Goal: Task Accomplishment & Management: Manage account settings

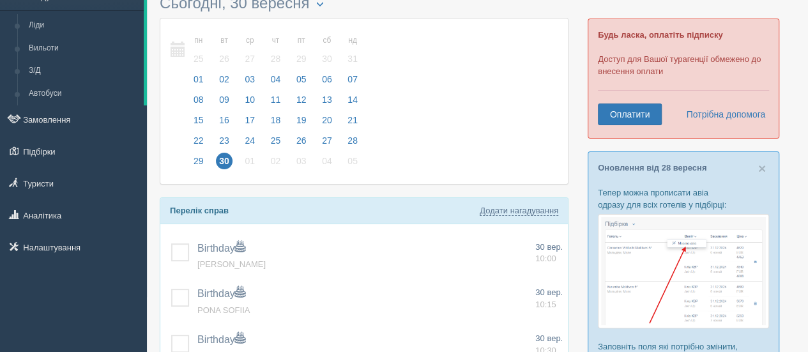
scroll to position [133, 0]
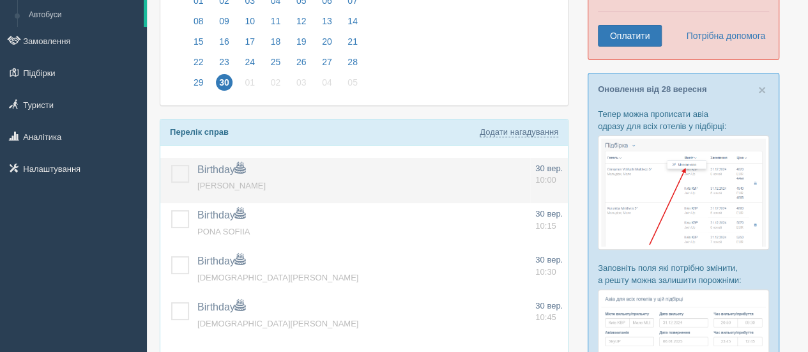
click at [171, 165] on label at bounding box center [171, 165] width 0 height 0
click at [0, 0] on input "checkbox" at bounding box center [0, 0] width 0 height 0
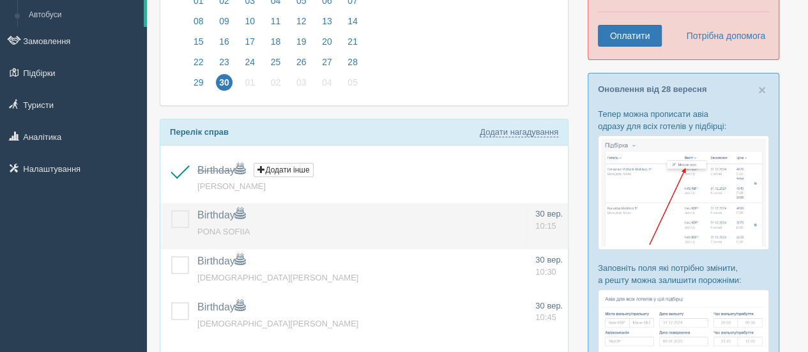
click at [180, 205] on td at bounding box center [176, 226] width 32 height 46
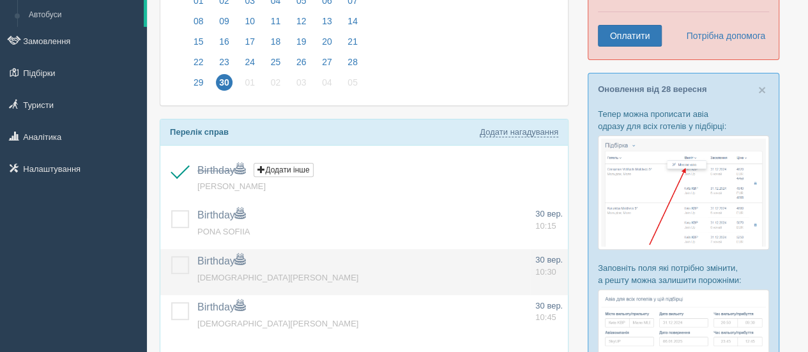
click at [171, 256] on label at bounding box center [171, 256] width 0 height 0
click at [0, 0] on input "checkbox" at bounding box center [0, 0] width 0 height 0
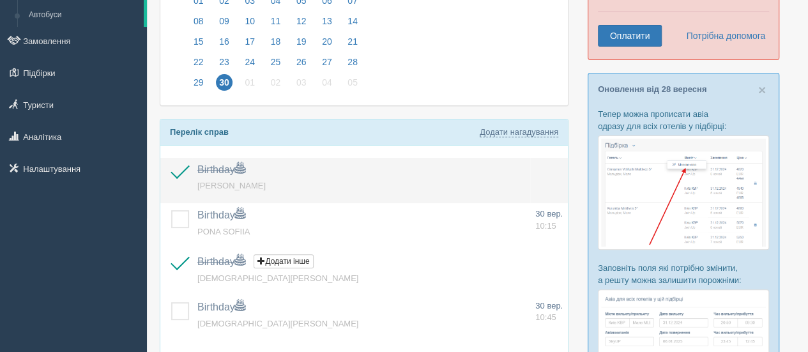
click at [176, 195] on td at bounding box center [176, 181] width 32 height 46
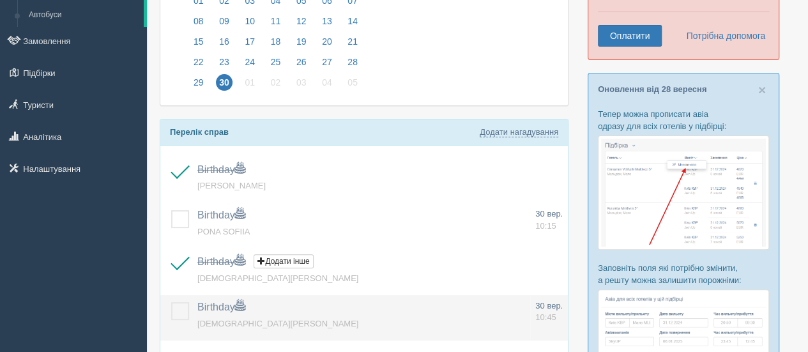
drag, startPoint x: 177, startPoint y: 306, endPoint x: 177, endPoint y: 296, distance: 10.2
click at [171, 302] on label at bounding box center [171, 302] width 0 height 0
click at [0, 0] on input "checkbox" at bounding box center [0, 0] width 0 height 0
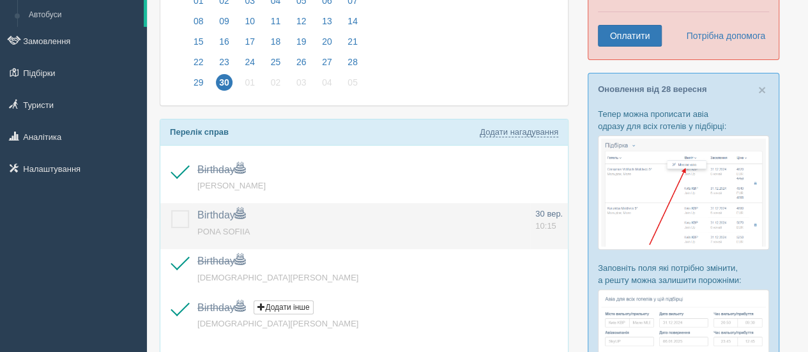
click at [171, 210] on label at bounding box center [171, 210] width 0 height 0
click at [0, 0] on input "checkbox" at bounding box center [0, 0] width 0 height 0
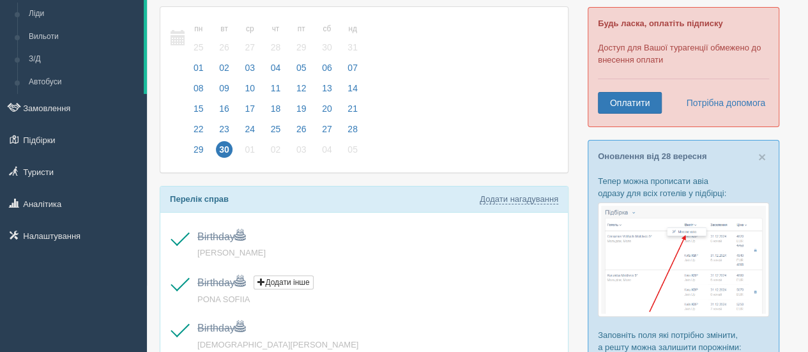
scroll to position [0, 0]
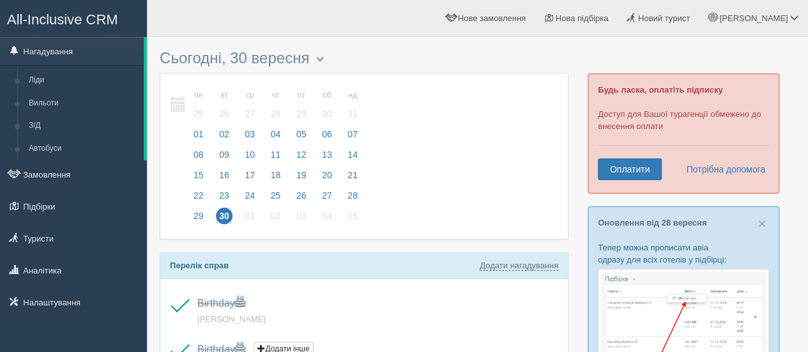
click at [90, 15] on span "All-Inclusive CRM" at bounding box center [62, 19] width 111 height 16
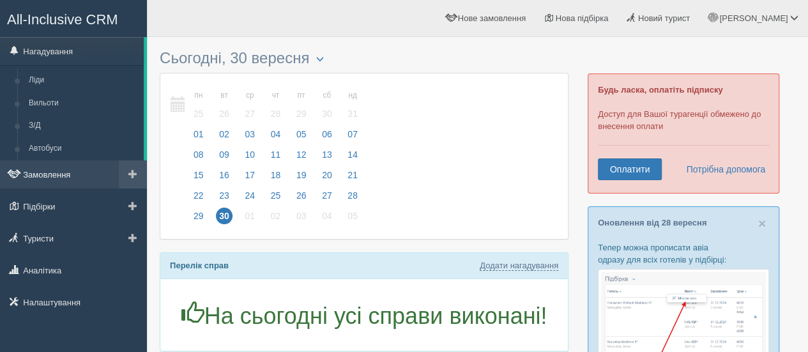
click at [66, 171] on link "Замовлення" at bounding box center [73, 174] width 147 height 28
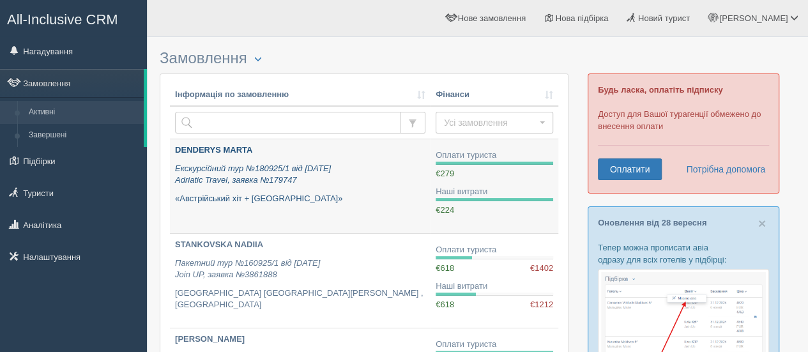
click at [223, 146] on b "DENDERYS MARTA" at bounding box center [213, 150] width 77 height 10
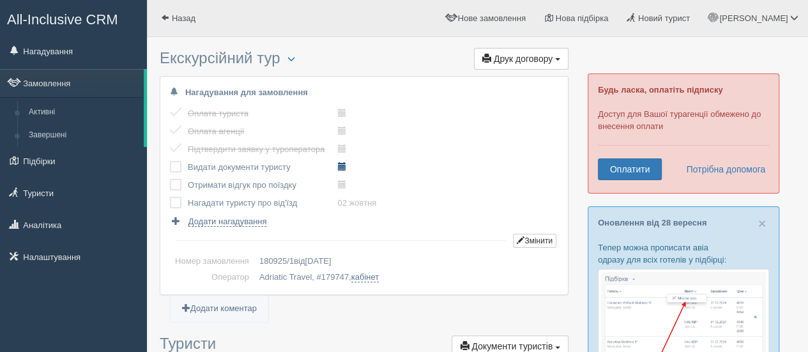
click at [341, 167] on span at bounding box center [341, 166] width 8 height 8
type input "2025-09-30 12:50"
select select "12"
select select "50"
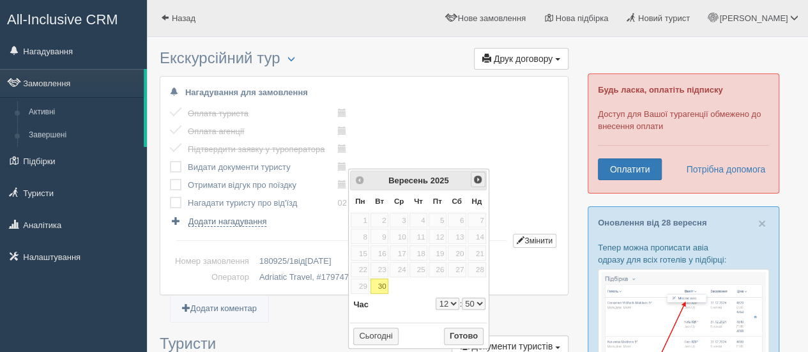
click at [478, 176] on span "Наст>" at bounding box center [477, 179] width 10 height 10
select select "12"
select select "50"
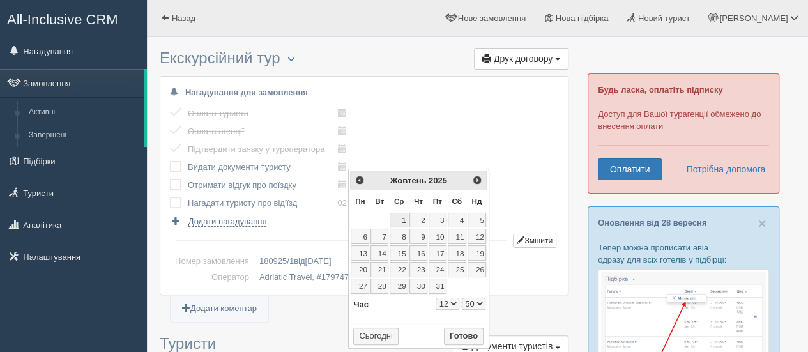
click at [401, 218] on link "1" at bounding box center [398, 220] width 19 height 15
type input "2025-10-01 12:50"
select select "12"
select select "50"
click at [451, 303] on select "0 1 2 3 4 5 6 7 8 9 10 11 12 13 14 15 16 17 18 19 20 21 22 23" at bounding box center [447, 303] width 24 height 12
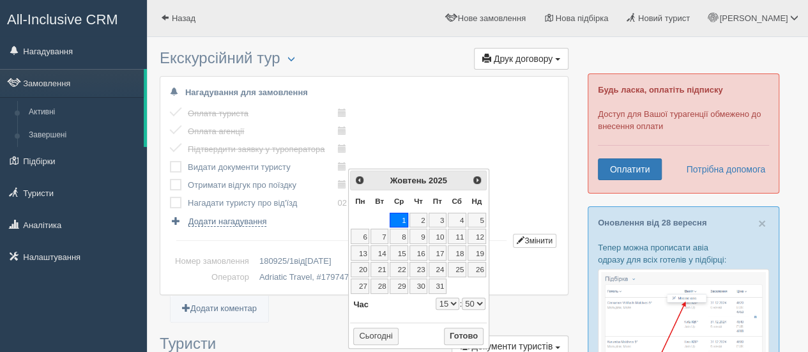
type input "2025-10-01 15:50"
select select "15"
select select "50"
click at [467, 304] on select "00 05 10 15 20 25 30 35 40 45 50 55" at bounding box center [474, 303] width 24 height 12
type input "2025-10-01 15:00"
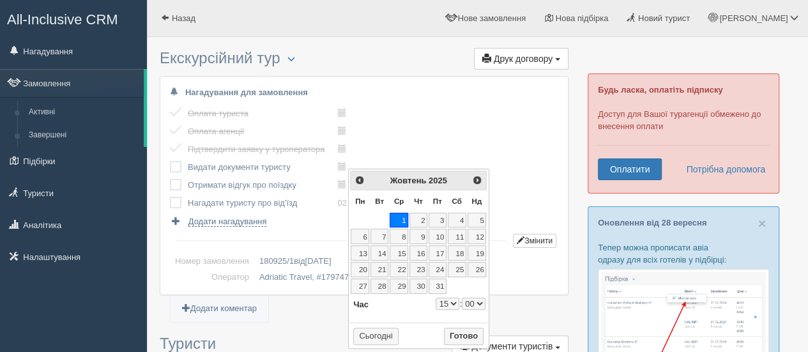
select select "15"
click at [458, 336] on button "Готово" at bounding box center [464, 337] width 40 height 18
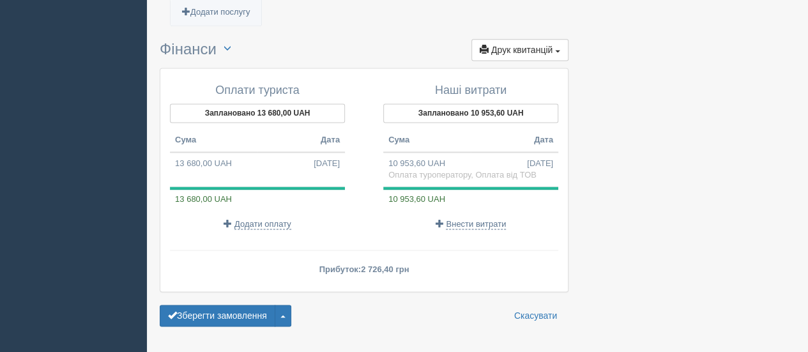
scroll to position [887, 0]
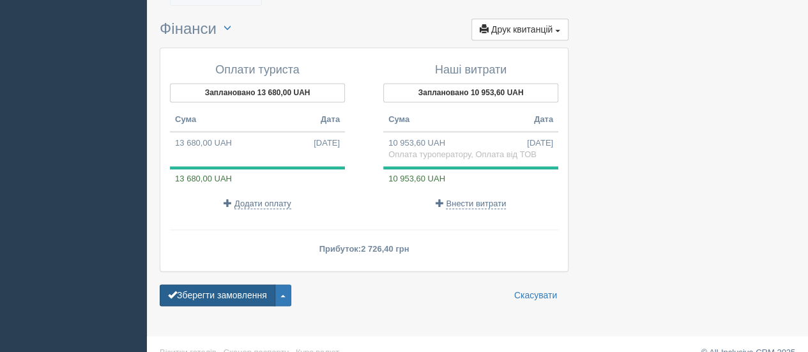
click at [248, 284] on button "Зберегти замовлення" at bounding box center [218, 295] width 116 height 22
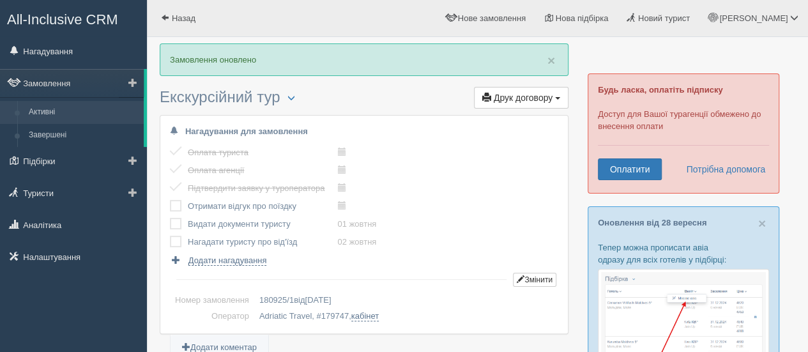
click at [63, 110] on link "Активні" at bounding box center [83, 112] width 121 height 23
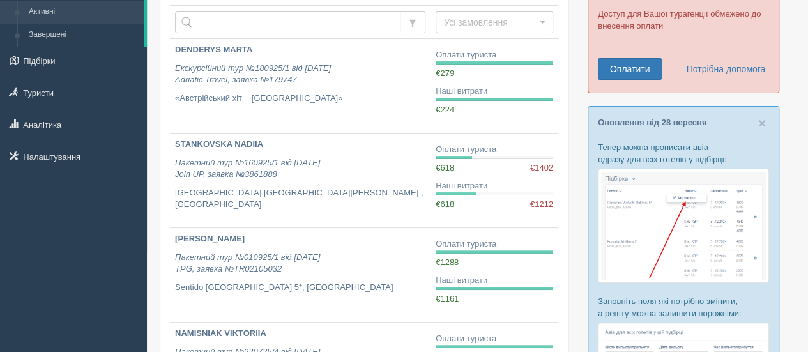
scroll to position [115, 0]
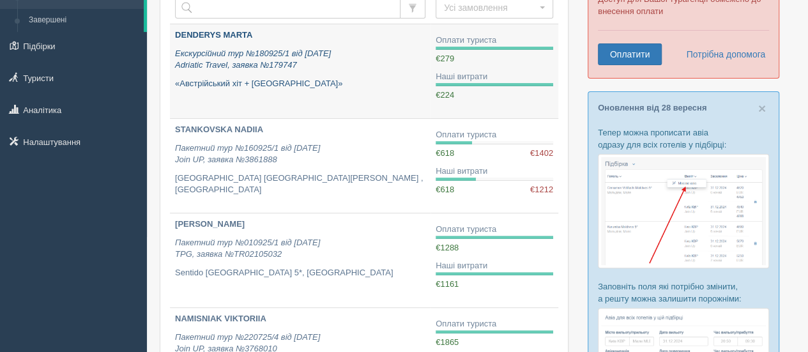
drag, startPoint x: 227, startPoint y: 125, endPoint x: 375, endPoint y: 99, distance: 149.8
click at [375, 99] on link "DENDERYS MARTA Екскурсійний тур №180925/1 від 19.09.2025 Adriatic Travel, заявк…" at bounding box center [300, 71] width 260 height 94
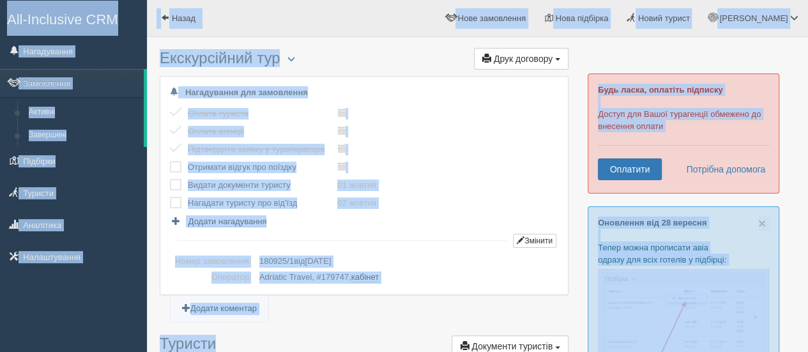
click at [103, 18] on span "All-Inclusive CRM" at bounding box center [62, 19] width 111 height 16
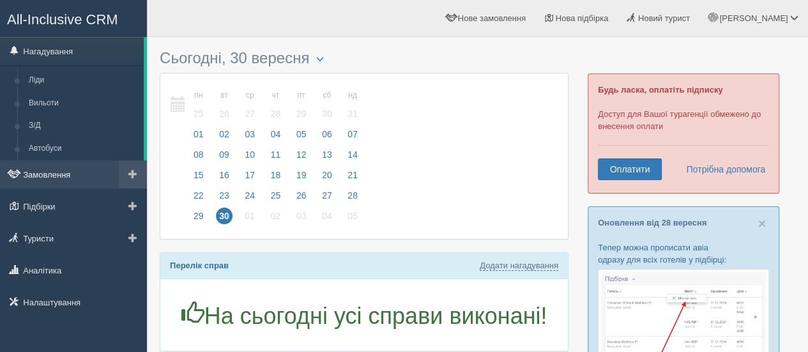
click at [73, 176] on link "Замовлення" at bounding box center [73, 174] width 147 height 28
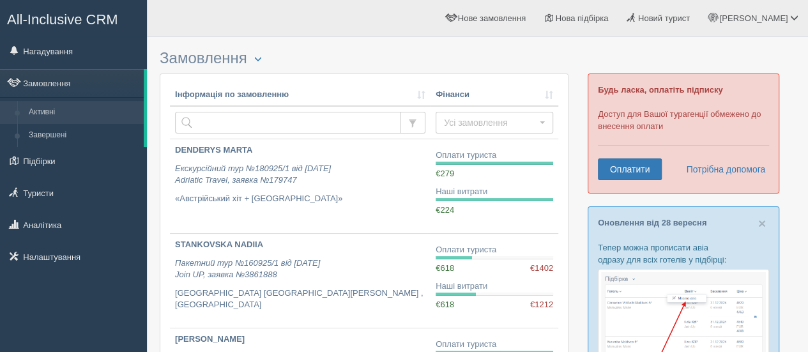
click at [75, 16] on span "All-Inclusive CRM" at bounding box center [62, 19] width 111 height 16
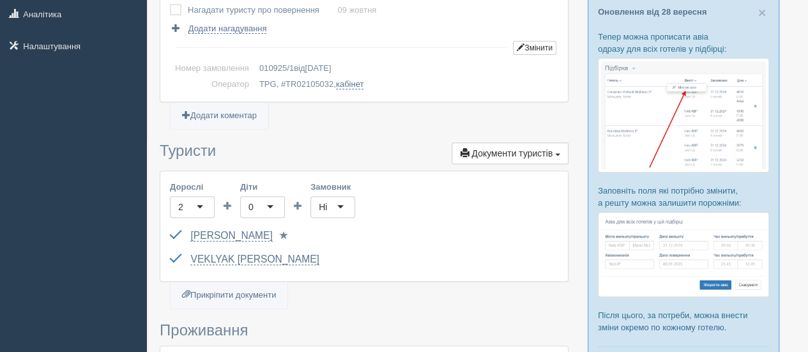
scroll to position [82, 0]
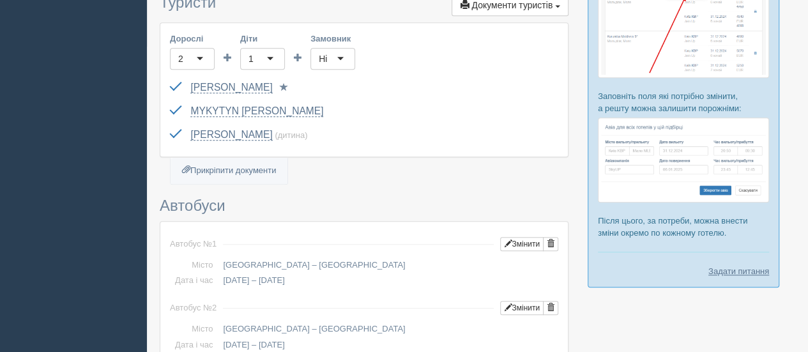
scroll to position [399, 0]
